Goal: Task Accomplishment & Management: Manage account settings

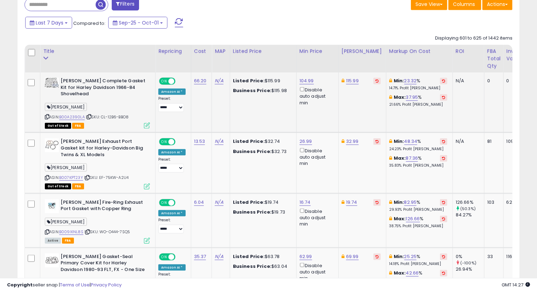
scroll to position [144, 291]
click at [71, 117] on link "B00A2390LA" at bounding box center [72, 117] width 26 height 6
click at [302, 81] on link "104.99" at bounding box center [306, 80] width 14 height 7
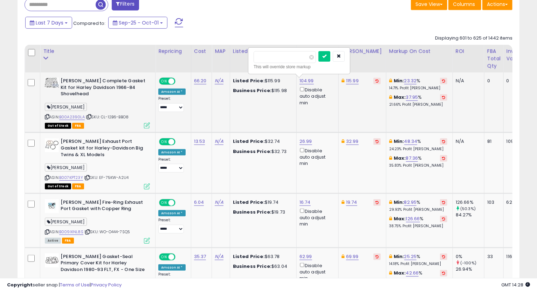
type input "******"
click button "submit" at bounding box center [324, 56] width 12 height 11
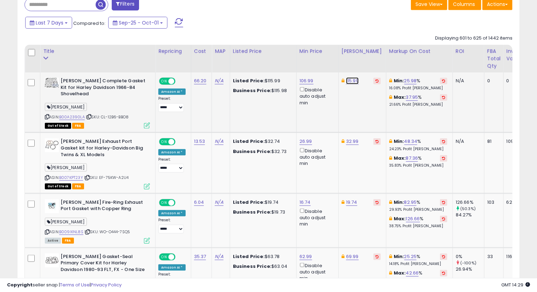
click at [353, 80] on link "115.99" at bounding box center [352, 80] width 13 height 7
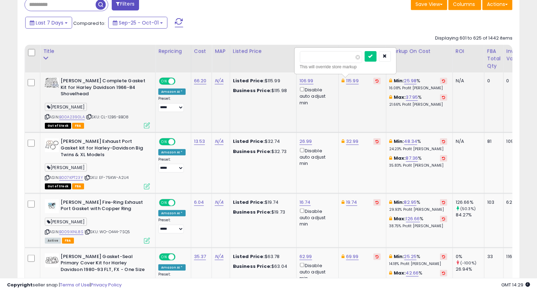
type input "******"
click button "submit" at bounding box center [370, 56] width 12 height 11
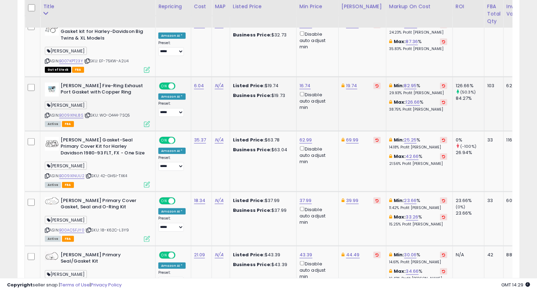
scroll to position [373, 0]
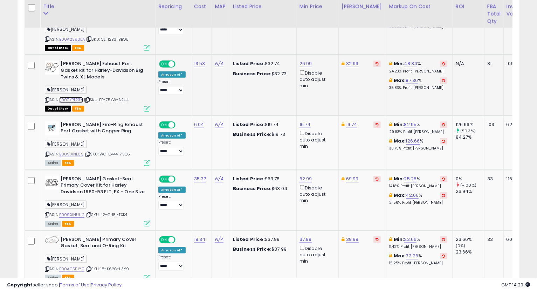
click at [71, 99] on link "B007KPT23Y" at bounding box center [71, 100] width 24 height 6
click at [46, 98] on icon at bounding box center [47, 100] width 5 height 4
click at [304, 62] on link "26.99" at bounding box center [305, 63] width 13 height 7
type input "*****"
click button "submit" at bounding box center [324, 39] width 12 height 11
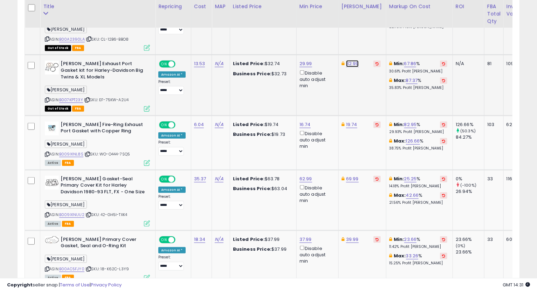
click at [350, 60] on link "32.99" at bounding box center [352, 63] width 13 height 7
type input "*****"
click button "submit" at bounding box center [370, 39] width 12 height 11
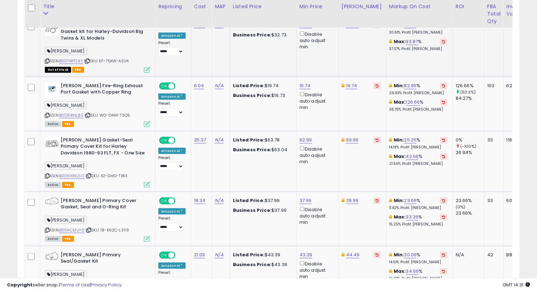
scroll to position [451, 0]
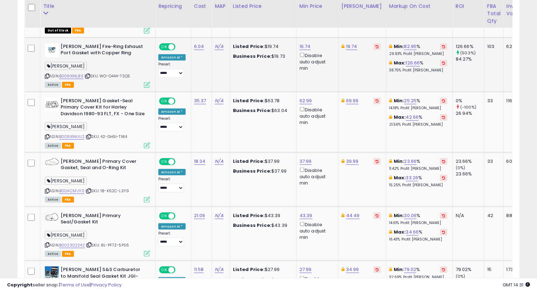
click at [76, 78] on div "ASIN: B009XINL8S | SKU: WO-O444-7SQ5 Active FBA" at bounding box center [97, 65] width 105 height 44
click at [74, 76] on link "B009XINL8S" at bounding box center [71, 76] width 24 height 6
click at [47, 77] on icon at bounding box center [47, 76] width 5 height 4
click at [305, 47] on link "16.74" at bounding box center [304, 46] width 11 height 7
type input "*****"
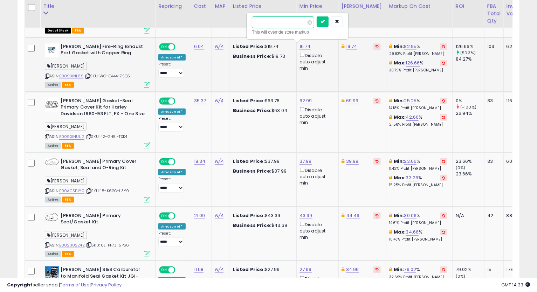
click button "submit" at bounding box center [322, 21] width 12 height 11
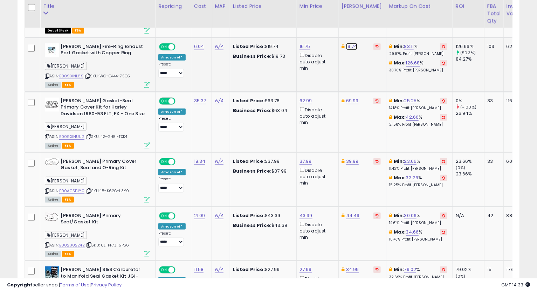
click at [350, 48] on link "19.74" at bounding box center [351, 46] width 11 height 7
type input "*****"
click button "submit" at bounding box center [369, 21] width 12 height 11
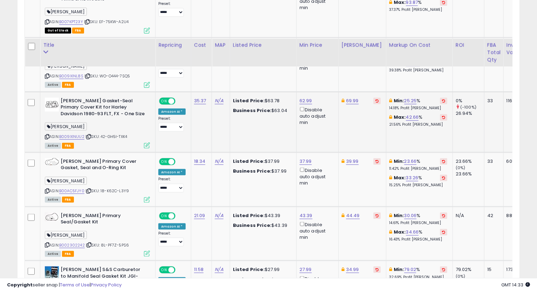
scroll to position [490, 0]
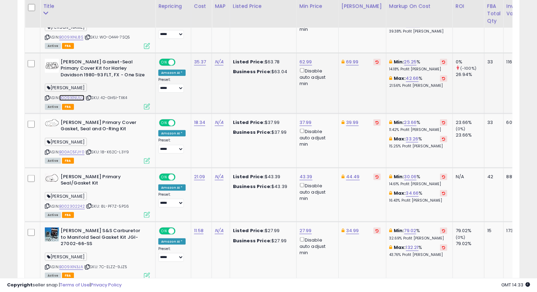
click at [74, 99] on link "B009XINUU2" at bounding box center [71, 98] width 25 height 6
click at [46, 96] on icon at bounding box center [47, 98] width 5 height 4
click at [347, 62] on link "69.99" at bounding box center [352, 61] width 13 height 7
type input "*****"
click button "submit" at bounding box center [370, 37] width 12 height 11
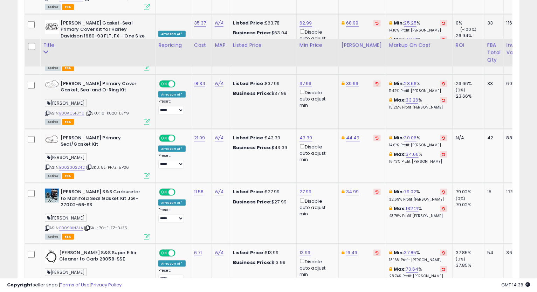
scroll to position [567, 0]
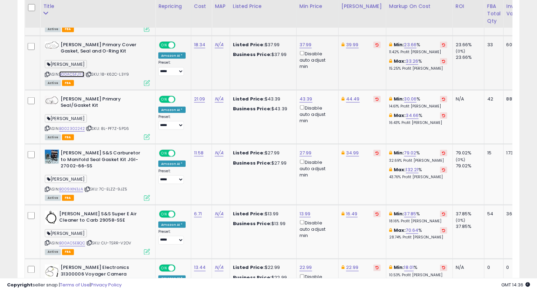
click at [77, 73] on link "B00AC5FJY0" at bounding box center [71, 74] width 25 height 6
click at [48, 72] on icon at bounding box center [47, 74] width 5 height 4
drag, startPoint x: 306, startPoint y: 45, endPoint x: 302, endPoint y: 41, distance: 5.2
click at [306, 45] on link "37.99" at bounding box center [305, 44] width 12 height 7
drag, startPoint x: 284, startPoint y: 22, endPoint x: 224, endPoint y: 35, distance: 61.9
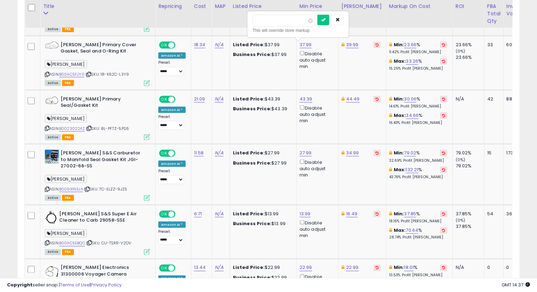
type input "*****"
click button "submit" at bounding box center [323, 20] width 12 height 11
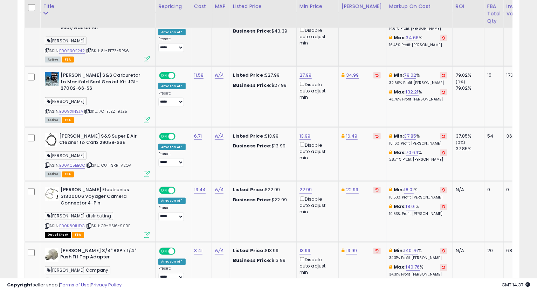
scroll to position [606, 0]
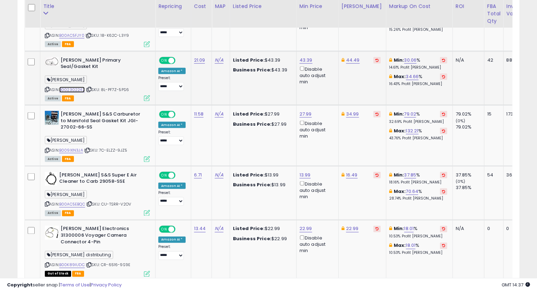
click at [64, 90] on link "B002302242" at bounding box center [72, 90] width 26 height 6
click at [45, 88] on icon at bounding box center [47, 90] width 5 height 4
click at [302, 61] on link "43.39" at bounding box center [305, 60] width 13 height 7
type input "*****"
click button "submit" at bounding box center [323, 35] width 12 height 11
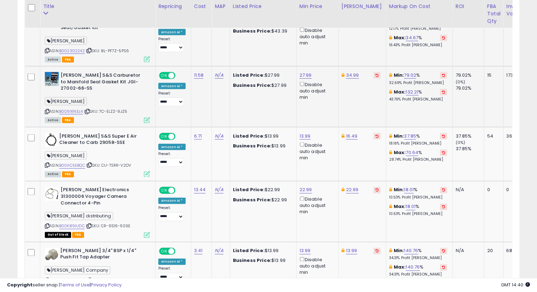
scroll to position [684, 0]
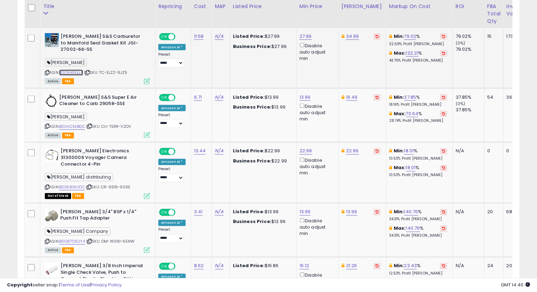
click at [70, 73] on link "B009XIN3JA" at bounding box center [71, 73] width 24 height 6
click at [48, 72] on icon at bounding box center [47, 73] width 5 height 4
click at [306, 36] on link "27.99" at bounding box center [305, 36] width 12 height 7
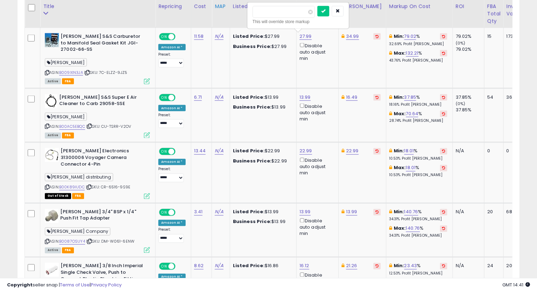
drag, startPoint x: 273, startPoint y: 13, endPoint x: 219, endPoint y: 17, distance: 53.7
type input "*****"
click button "submit" at bounding box center [323, 11] width 12 height 11
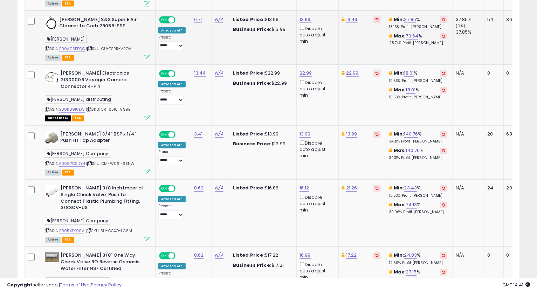
scroll to position [723, 0]
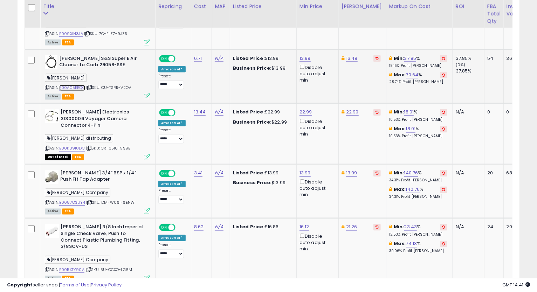
click at [77, 87] on link "B00AC5EBQC" at bounding box center [72, 88] width 26 height 6
click at [46, 87] on icon at bounding box center [47, 88] width 5 height 4
click at [348, 58] on link "16.49" at bounding box center [352, 58] width 12 height 7
type input "*****"
click button "submit" at bounding box center [369, 33] width 12 height 11
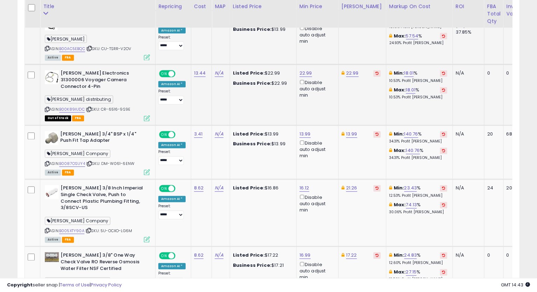
scroll to position [801, 0]
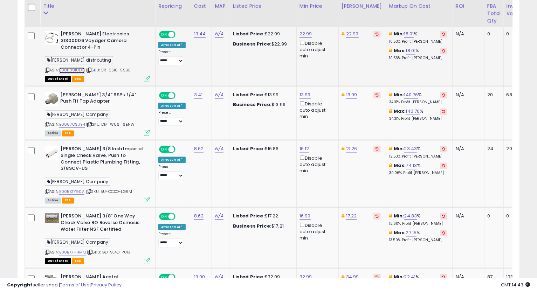
click at [79, 68] on link "B00K89IUDC" at bounding box center [72, 71] width 26 height 6
click at [349, 29] on td "22.99" at bounding box center [362, 56] width 48 height 61
click at [349, 32] on link "22.99" at bounding box center [352, 34] width 13 height 7
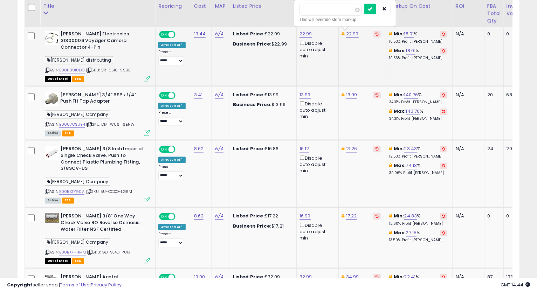
type input "*****"
click button "submit" at bounding box center [370, 9] width 12 height 11
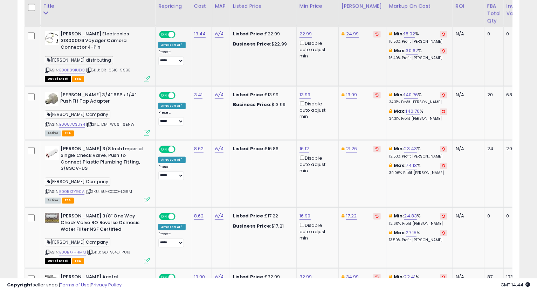
scroll to position [840, 0]
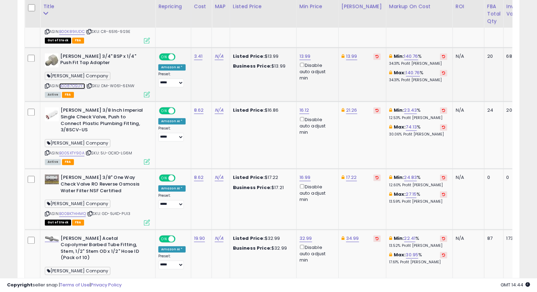
click at [74, 83] on link "B0087OSUY4" at bounding box center [72, 86] width 26 height 6
click at [349, 53] on link "13.99" at bounding box center [351, 56] width 11 height 7
type input "*****"
click button "submit" at bounding box center [369, 24] width 12 height 11
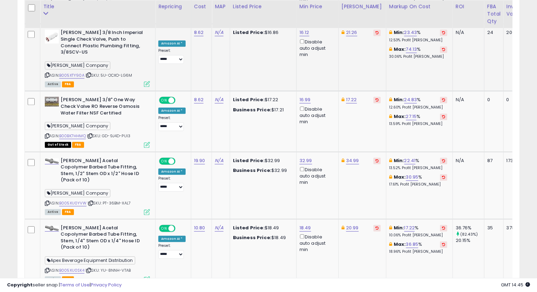
scroll to position [879, 0]
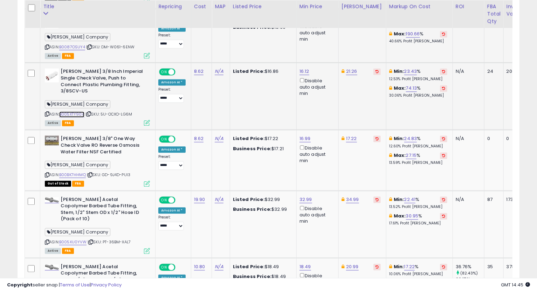
click at [78, 111] on link "B005XTY90A" at bounding box center [71, 114] width 25 height 6
click at [47, 112] on icon at bounding box center [47, 114] width 5 height 4
click at [350, 68] on link "21.26" at bounding box center [351, 71] width 11 height 7
type input "*****"
click button "submit" at bounding box center [369, 39] width 12 height 11
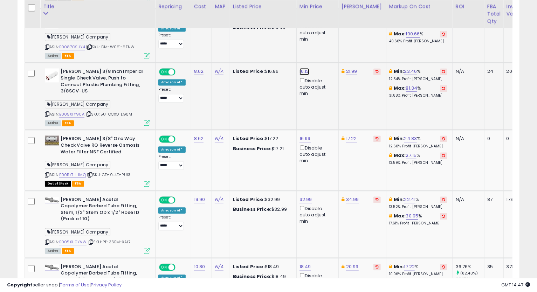
click at [303, 68] on link "16.12" at bounding box center [304, 71] width 10 height 7
type input "*****"
click button "submit" at bounding box center [322, 39] width 12 height 11
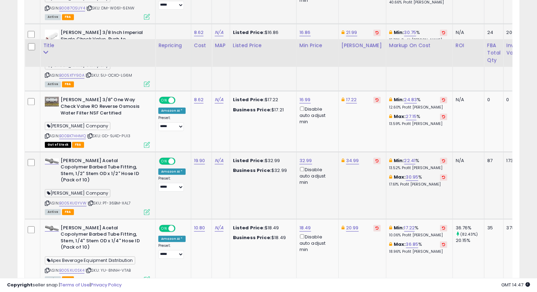
scroll to position [956, 0]
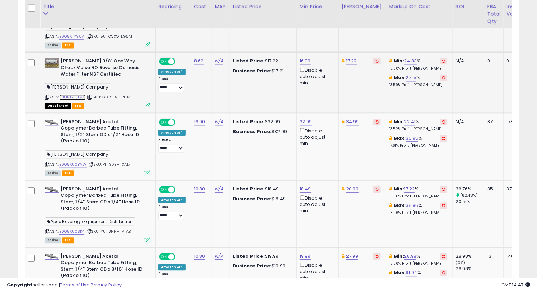
click at [78, 94] on link "B00BK7HHMQ" at bounding box center [72, 97] width 27 height 6
click at [354, 57] on link "17.22" at bounding box center [351, 60] width 11 height 7
click at [363, 17] on button "submit" at bounding box center [369, 22] width 12 height 11
type input "*****"
click button "submit" at bounding box center [369, 22] width 12 height 11
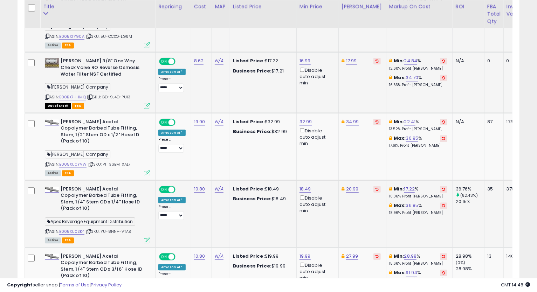
scroll to position [995, 0]
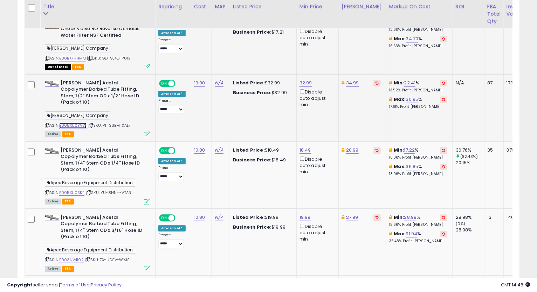
click at [81, 123] on link "B005XU0YVW" at bounding box center [72, 126] width 27 height 6
click at [48, 124] on icon at bounding box center [47, 126] width 5 height 4
click at [306, 79] on link "32.99" at bounding box center [305, 82] width 13 height 7
type input "*****"
click button "submit" at bounding box center [323, 44] width 12 height 11
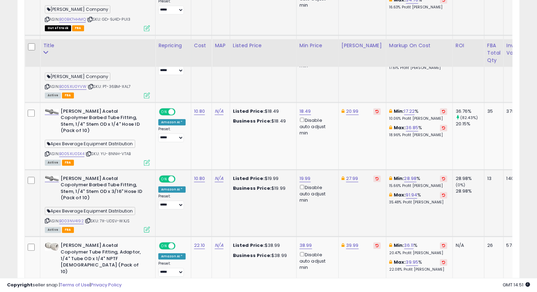
scroll to position [1073, 0]
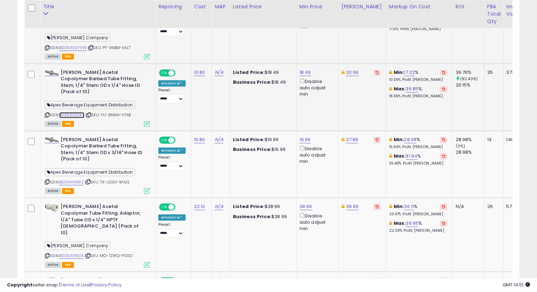
click at [76, 112] on link "B005XU0SK4" at bounding box center [71, 115] width 25 height 6
click at [47, 113] on icon at bounding box center [47, 115] width 5 height 4
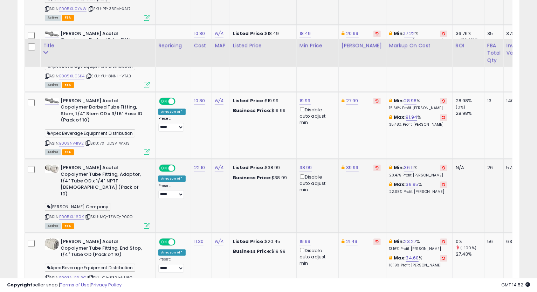
scroll to position [1151, 0]
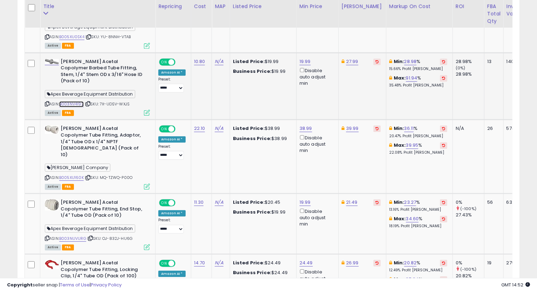
click at [75, 101] on link "B003NV4I92" at bounding box center [71, 104] width 25 height 6
click at [303, 58] on link "19.99" at bounding box center [304, 61] width 11 height 7
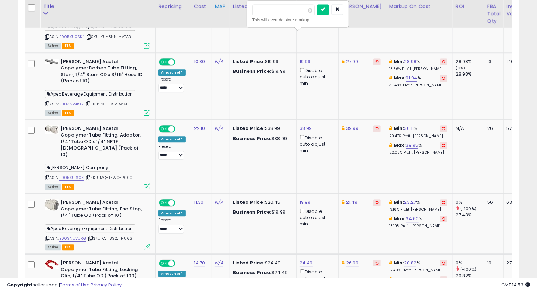
drag, startPoint x: 287, startPoint y: 6, endPoint x: 219, endPoint y: 14, distance: 68.4
type input "*****"
click button "submit" at bounding box center [323, 9] width 12 height 11
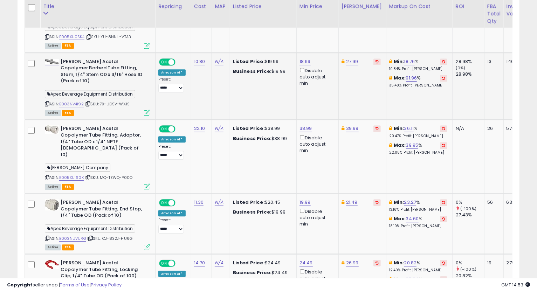
click at [47, 102] on icon at bounding box center [47, 104] width 5 height 4
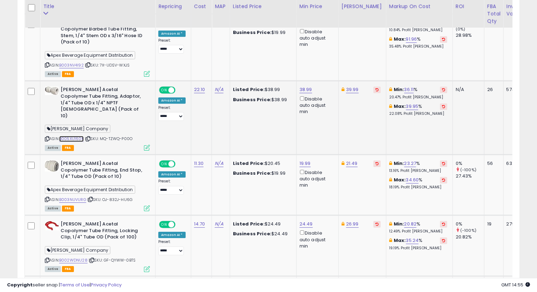
click at [80, 136] on link "B005XU160K" at bounding box center [71, 139] width 25 height 6
click at [46, 137] on icon at bounding box center [47, 139] width 5 height 4
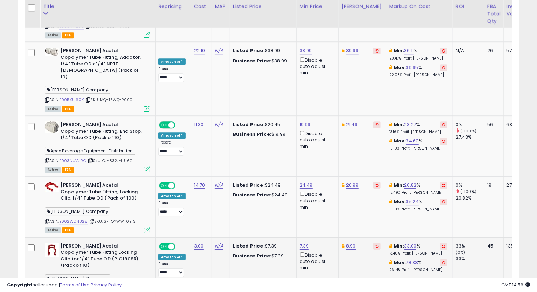
scroll to position [1268, 0]
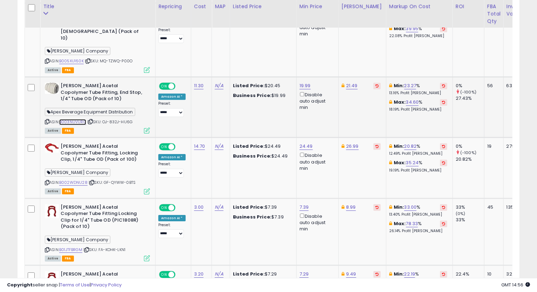
click at [67, 119] on link "B003NUVURG" at bounding box center [72, 122] width 27 height 6
click at [44, 83] on div "[PERSON_NAME] Acetal Copolymer Tube Fitting, End Stop, 1/4" Tube OD (Pack of 10…" at bounding box center [96, 108] width 107 height 50
click at [47, 120] on icon at bounding box center [47, 122] width 5 height 4
click at [307, 82] on link "19.99" at bounding box center [304, 85] width 11 height 7
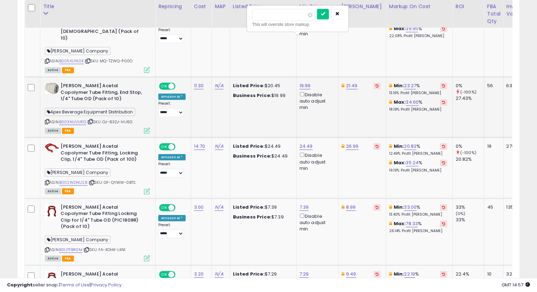
type input "*****"
click button "submit" at bounding box center [323, 14] width 12 height 11
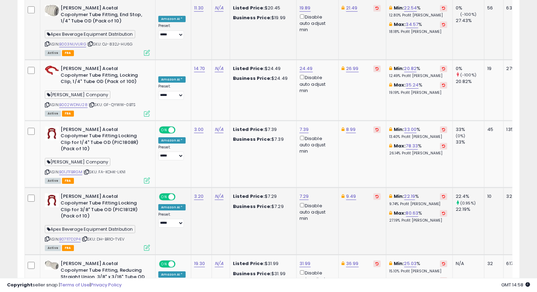
scroll to position [1307, 0]
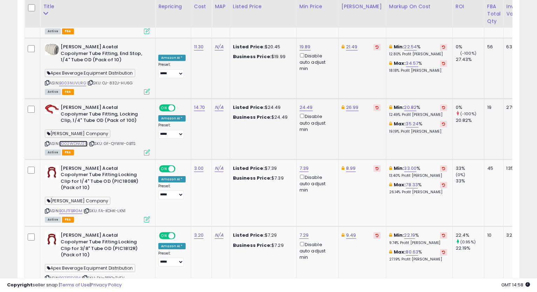
click at [83, 141] on link "B002WDNU28" at bounding box center [73, 144] width 28 height 6
click at [47, 142] on icon at bounding box center [47, 144] width 5 height 4
click at [300, 104] on link "24.49" at bounding box center [305, 107] width 13 height 7
type input "*****"
click button "submit" at bounding box center [324, 35] width 12 height 11
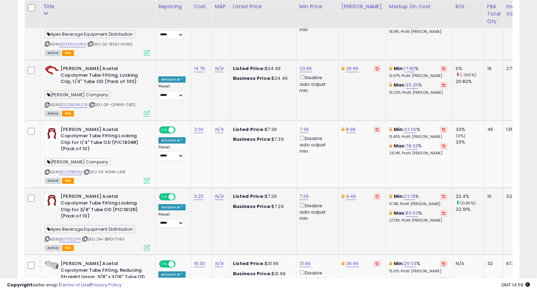
scroll to position [1384, 0]
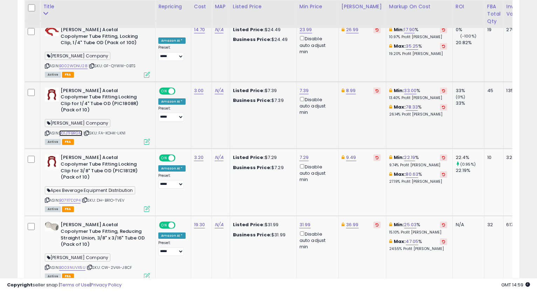
click at [73, 130] on link "B01JTFBRGM" at bounding box center [70, 133] width 23 height 6
click at [47, 131] on icon at bounding box center [47, 133] width 5 height 4
click at [426, 149] on td "Min: 22.19 % 9.74% Profit [PERSON_NAME]: 80.63 % 27.19% Profit [PERSON_NAME]" at bounding box center [419, 182] width 67 height 67
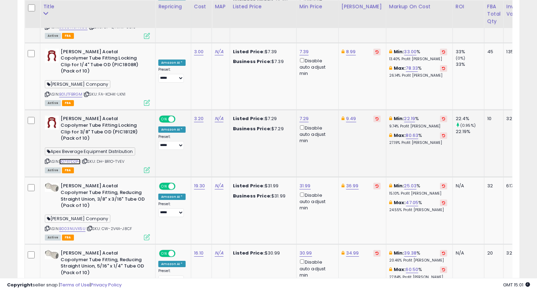
click at [67, 159] on link "B07117D2P4" at bounding box center [69, 162] width 21 height 6
click at [46, 159] on icon at bounding box center [47, 161] width 5 height 4
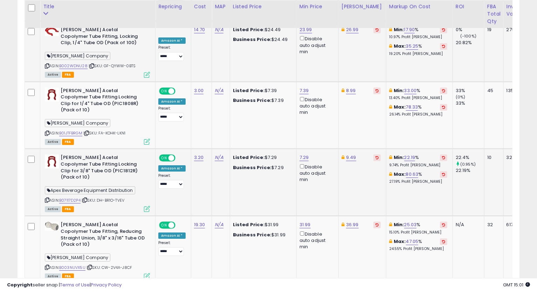
scroll to position [1345, 0]
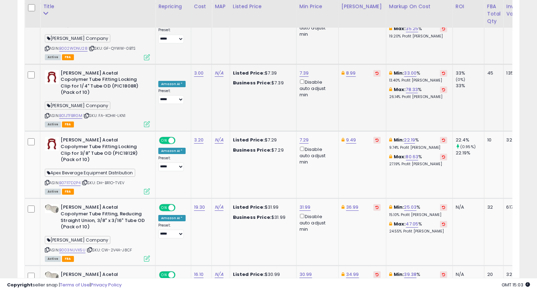
scroll to position [1441, 0]
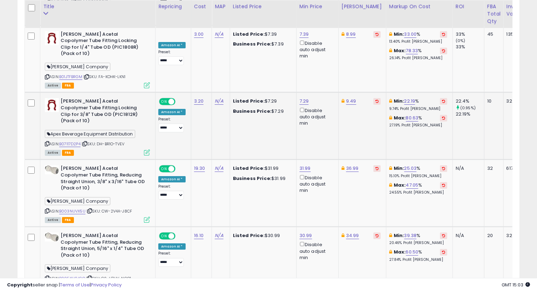
click at [47, 142] on icon at bounding box center [47, 144] width 5 height 4
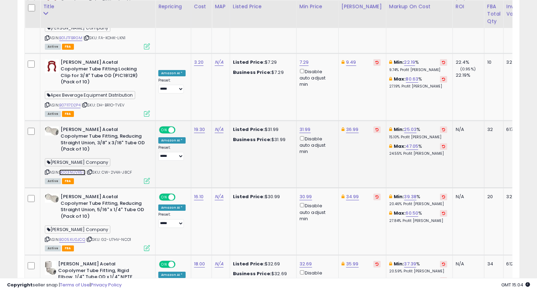
click at [72, 169] on link "B003NUVX5U" at bounding box center [72, 172] width 26 height 6
click at [47, 170] on icon at bounding box center [47, 172] width 5 height 4
click at [305, 126] on link "31.99" at bounding box center [304, 129] width 11 height 7
type input "*****"
click button "submit" at bounding box center [323, 44] width 12 height 11
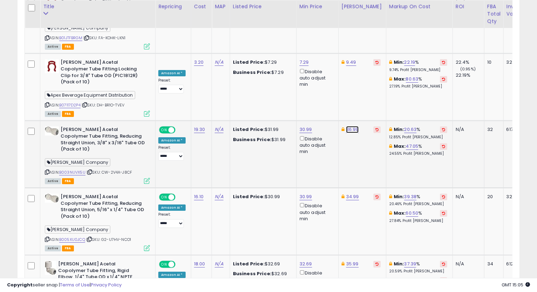
click at [350, 126] on link "36.99" at bounding box center [352, 129] width 13 height 7
type input "*****"
click button "submit" at bounding box center [370, 44] width 12 height 11
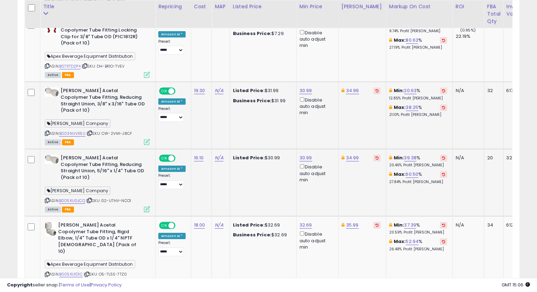
scroll to position [1557, 0]
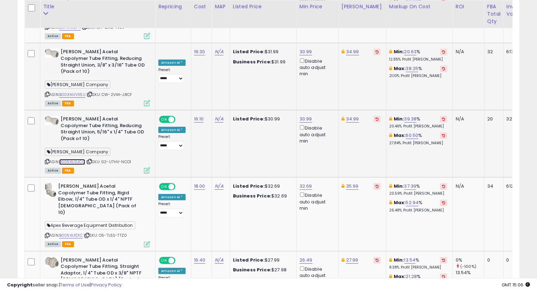
click at [71, 159] on link "B005XU0JCQ" at bounding box center [72, 162] width 26 height 6
